Goal: Task Accomplishment & Management: Manage account settings

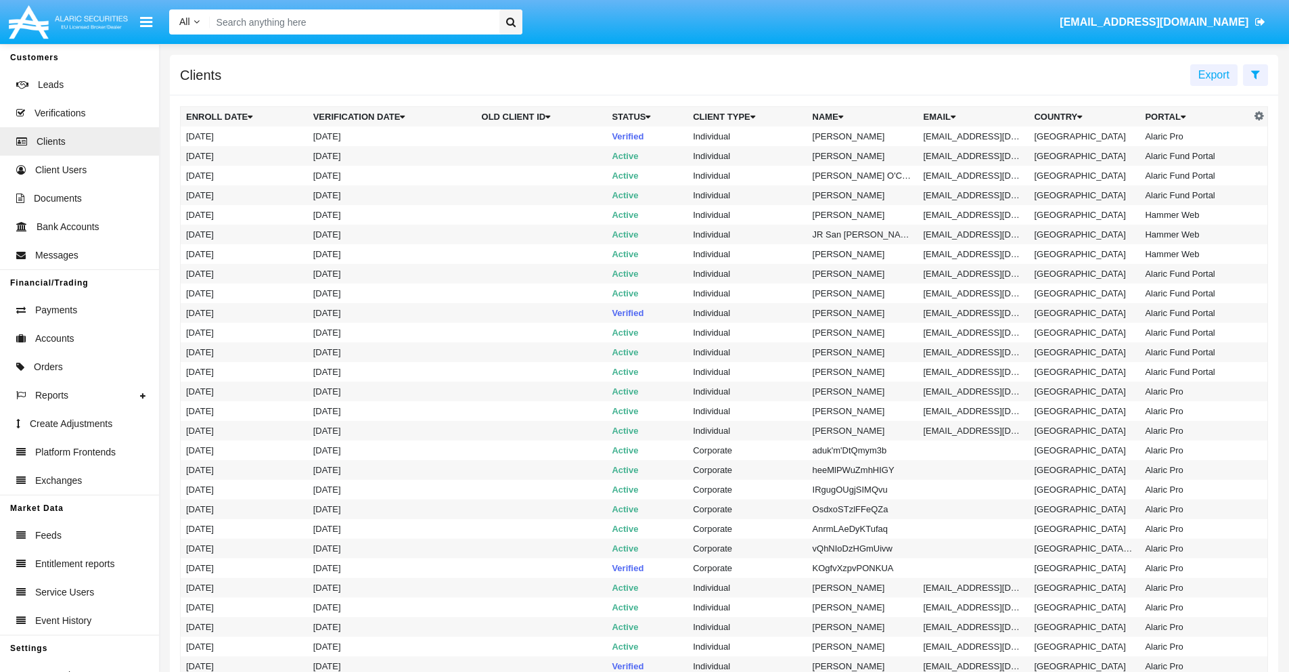
click at [1255, 74] on icon at bounding box center [1255, 74] width 9 height 11
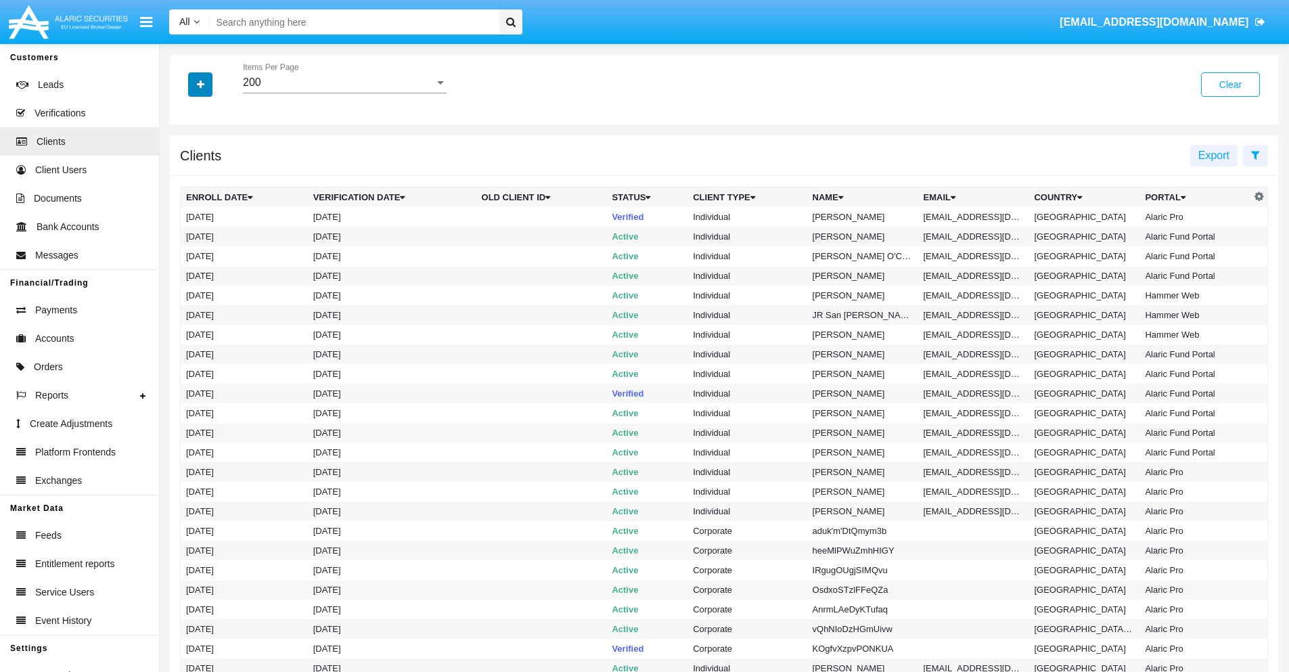
click at [200, 84] on icon "button" at bounding box center [200, 84] width 7 height 9
click at [210, 230] on span "Email" at bounding box center [210, 230] width 27 height 16
click at [186, 236] on input "Email" at bounding box center [185, 236] width 1 height 1
checkbox input "true"
click at [200, 84] on icon "button" at bounding box center [200, 84] width 7 height 9
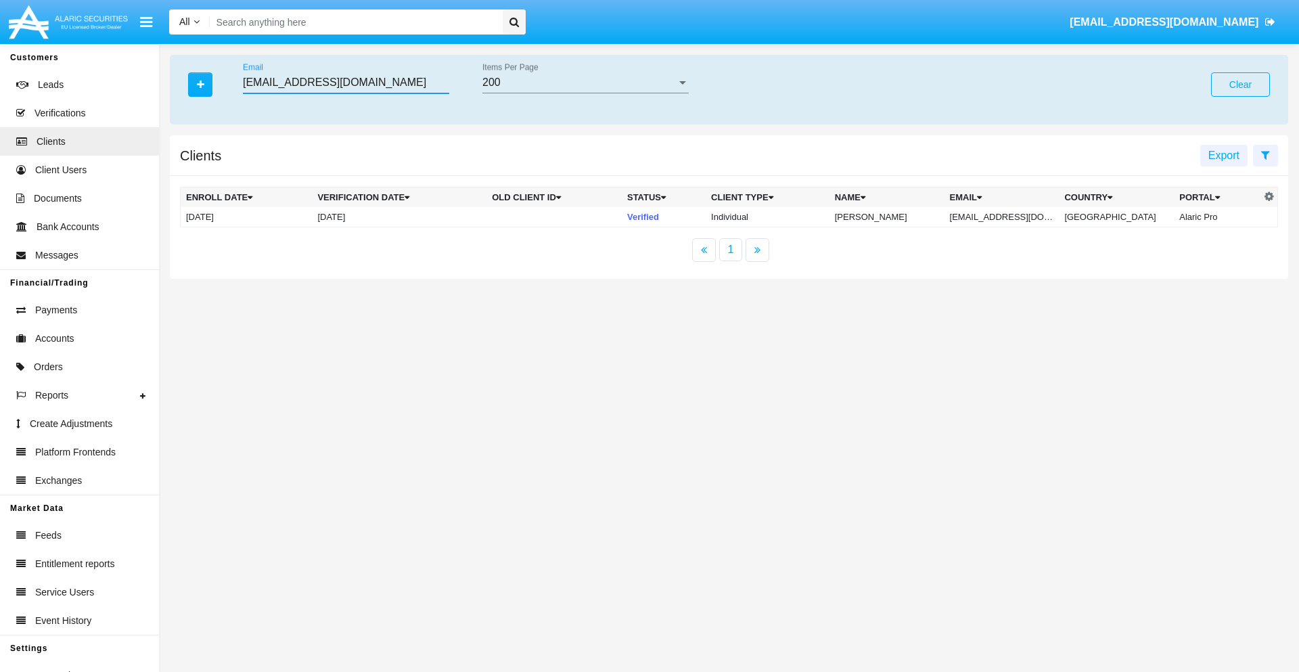
type input "[EMAIL_ADDRESS][DOMAIN_NAME]"
click at [1011, 217] on td "[EMAIL_ADDRESS][DOMAIN_NAME]" at bounding box center [1002, 217] width 115 height 20
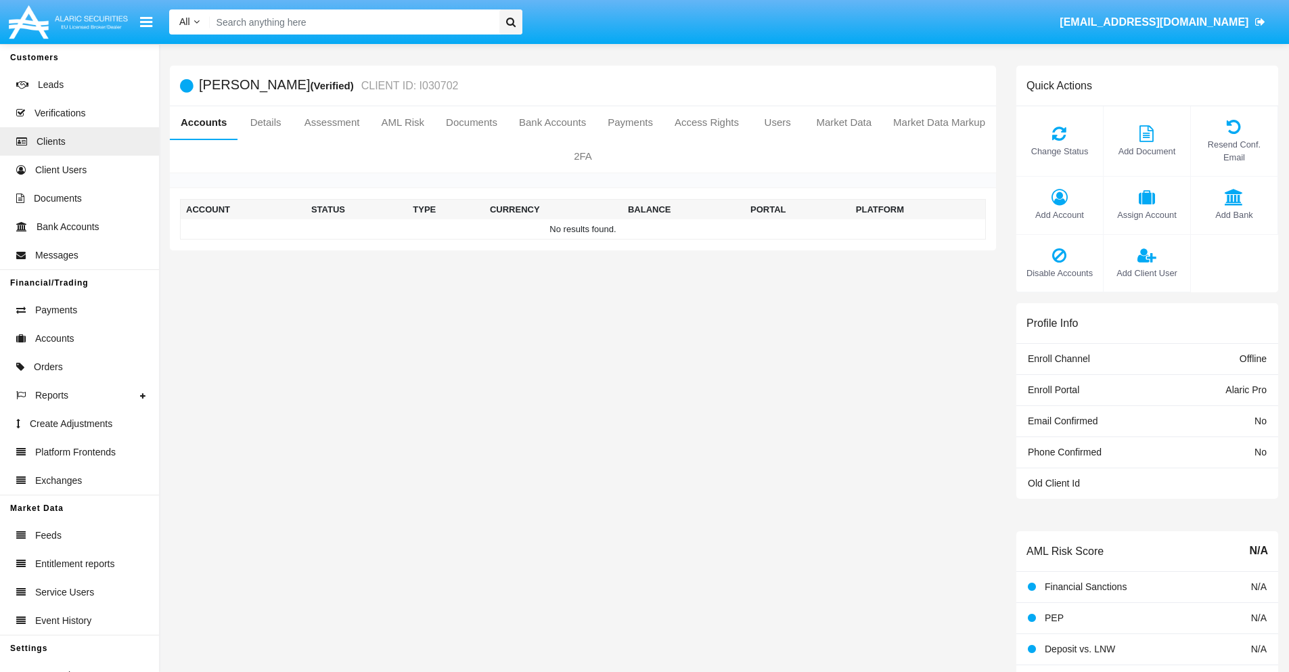
click at [1059, 215] on span "Add Account" at bounding box center [1059, 214] width 73 height 13
